Goal: Task Accomplishment & Management: Complete application form

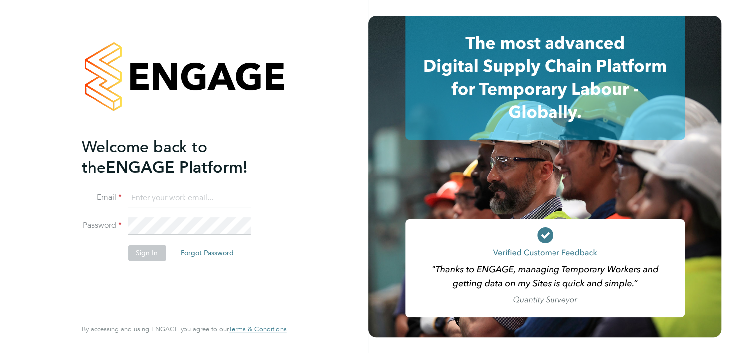
type input "[PERSON_NAME][EMAIL_ADDRESS][DOMAIN_NAME]"
click at [144, 252] on button "Sign In" at bounding box center [147, 253] width 38 height 16
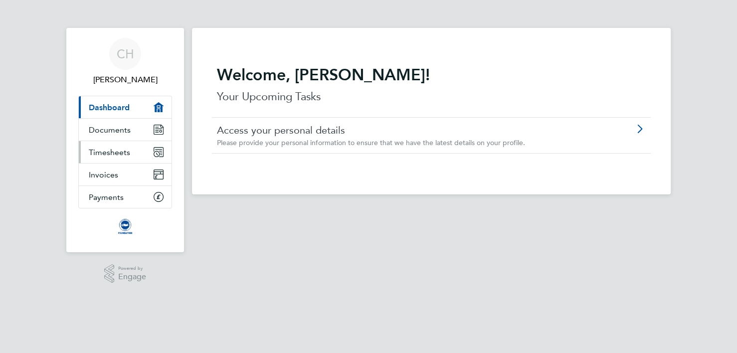
click at [101, 149] on span "Timesheets" at bounding box center [109, 152] width 41 height 9
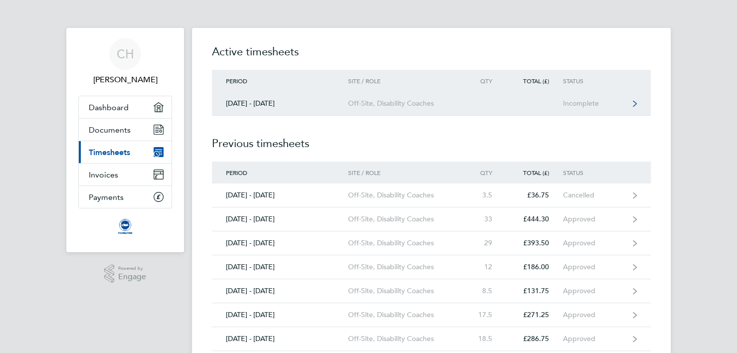
click at [256, 99] on div "01 - 31 Aug 2025" at bounding box center [280, 103] width 136 height 8
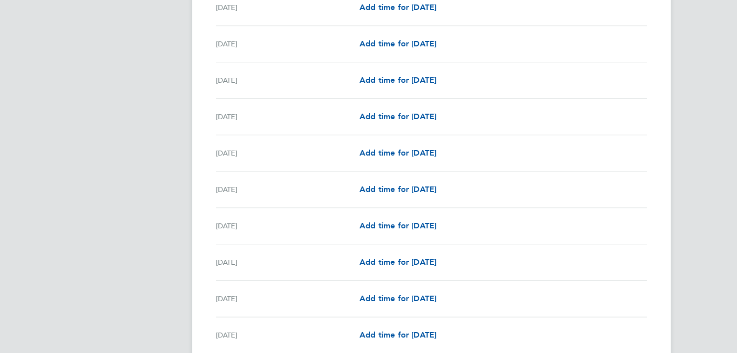
scroll to position [598, 0]
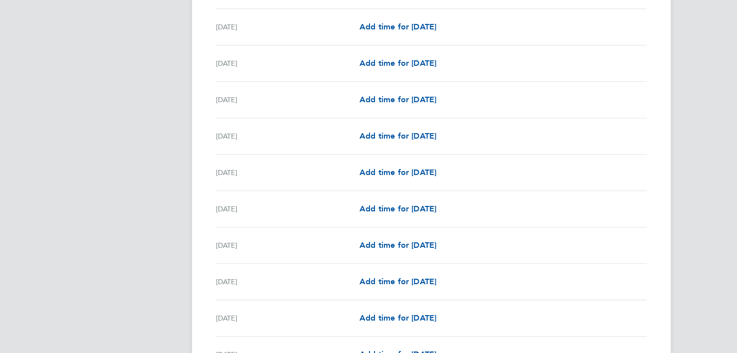
click at [459, 170] on div "Add time for Sun 17 Aug Add time for Sun 17 Aug" at bounding box center [502, 172] width 287 height 12
click at [436, 170] on span "Add time for Sun 17 Aug" at bounding box center [397, 171] width 77 height 9
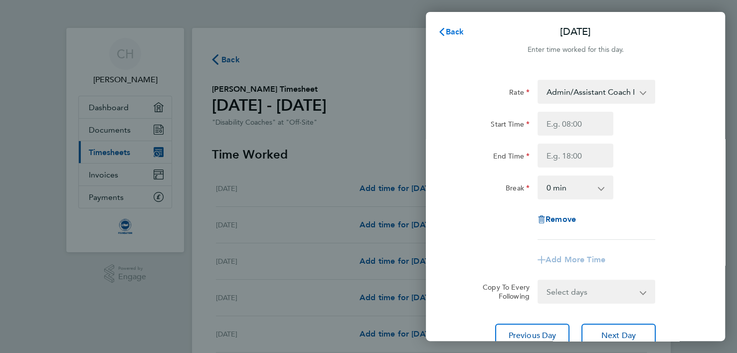
click at [446, 29] on span "Back" at bounding box center [455, 31] width 18 height 9
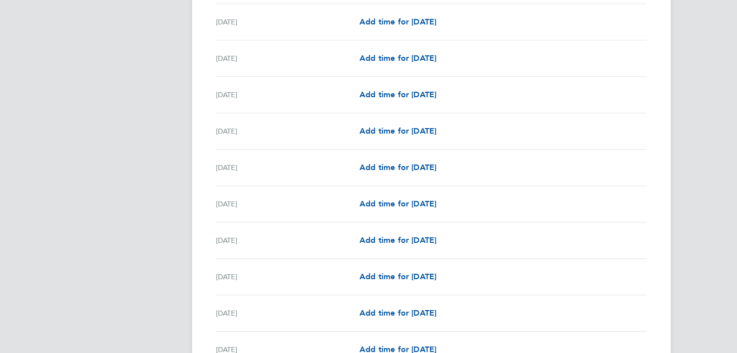
scroll to position [548, 0]
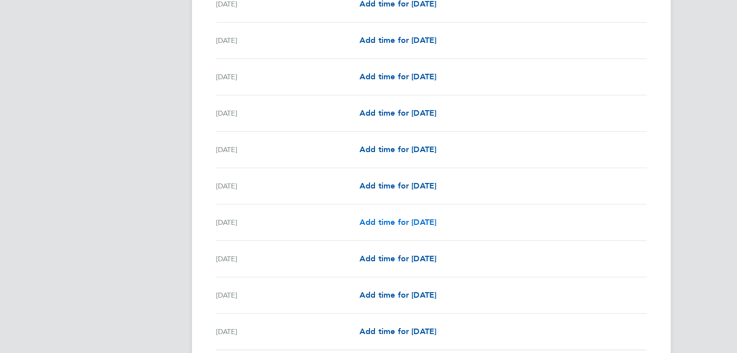
click at [415, 219] on span "Add time for Sun 17 Aug" at bounding box center [397, 221] width 77 height 9
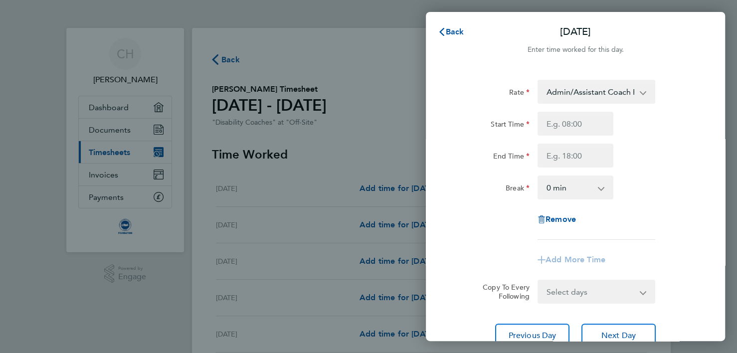
click at [592, 94] on select "Admin/Assistant Coach Rat - 12.60 Lead Coach Rate - 16.28" at bounding box center [590, 92] width 104 height 22
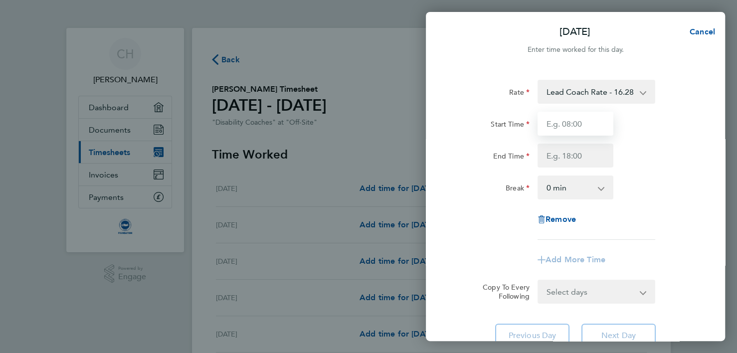
click at [566, 125] on input "Start Time" at bounding box center [575, 124] width 76 height 24
type input "12:15"
click at [577, 154] on input "End Time" at bounding box center [575, 156] width 76 height 24
type input "14:15"
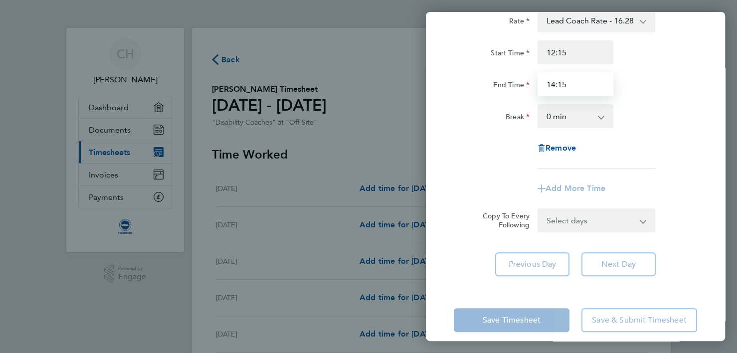
scroll to position [81, 0]
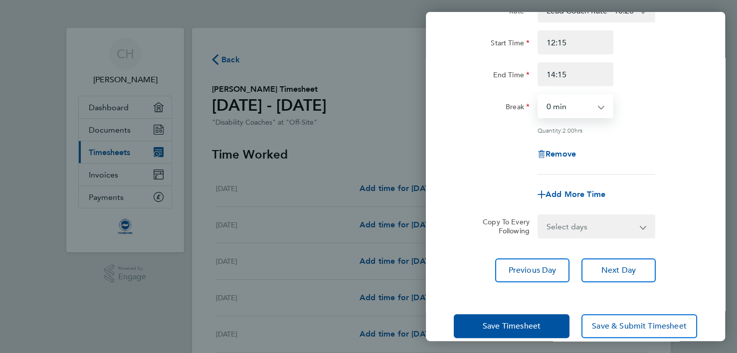
click at [567, 102] on select "0 min 15 min 30 min 45 min 60 min 75 min 90 min" at bounding box center [569, 106] width 62 height 22
click at [538, 95] on select "0 min 15 min 30 min 45 min 60 min 75 min 90 min" at bounding box center [569, 106] width 62 height 22
click at [517, 327] on span "Save Timesheet" at bounding box center [512, 326] width 58 height 10
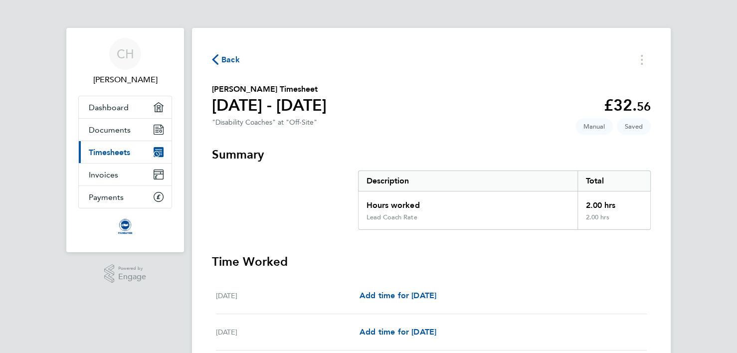
click at [121, 150] on span "Timesheets" at bounding box center [109, 152] width 41 height 9
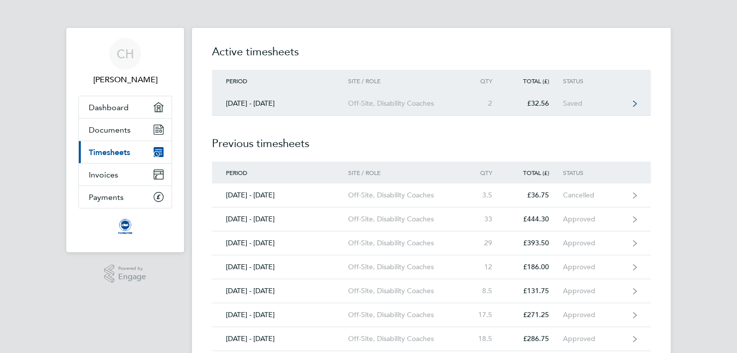
click at [399, 101] on div "Off-Site, Disability Coaches" at bounding box center [405, 103] width 114 height 8
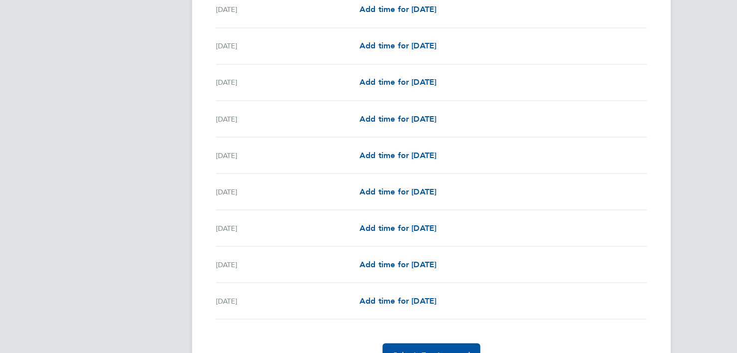
scroll to position [1149, 0]
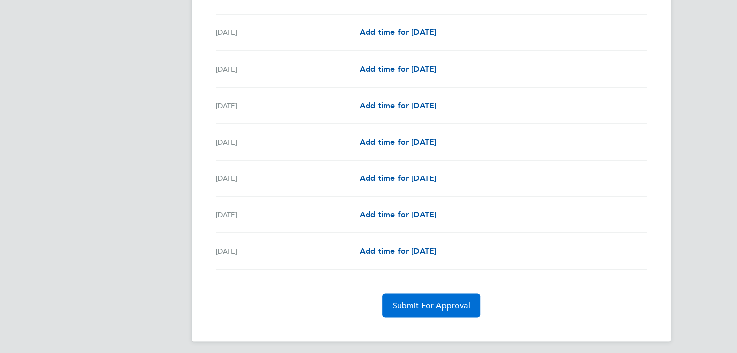
click at [435, 300] on span "Submit For Approval" at bounding box center [430, 305] width 77 height 10
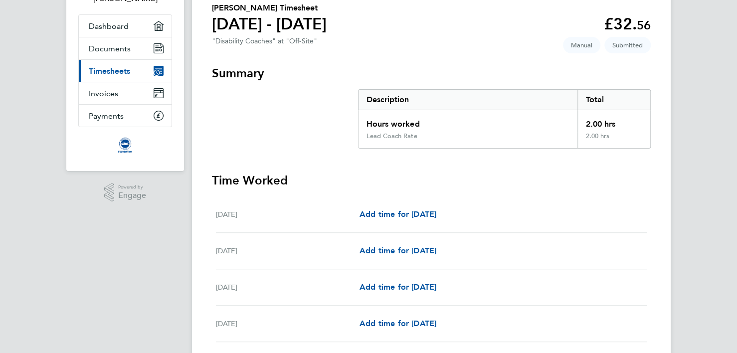
scroll to position [0, 0]
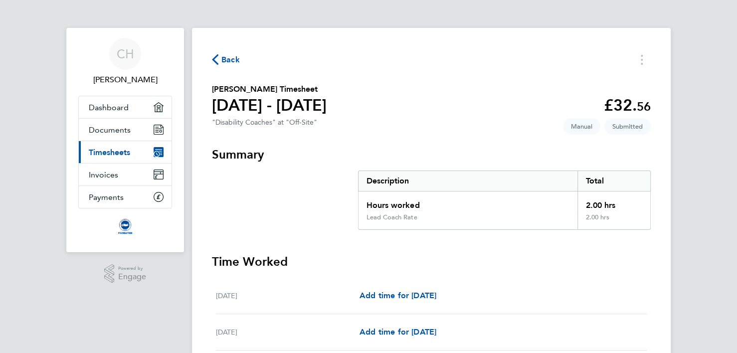
click at [234, 59] on span "Back" at bounding box center [230, 60] width 18 height 12
